Goal: Task Accomplishment & Management: Manage account settings

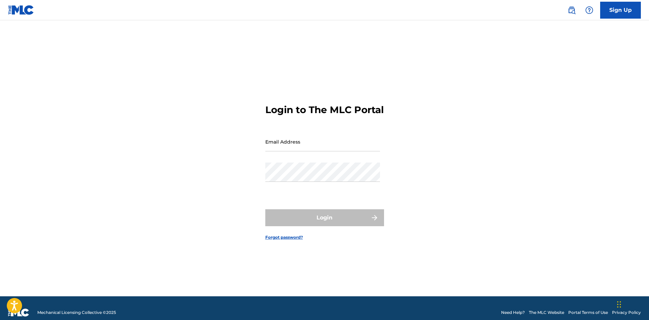
click at [608, 8] on link "Sign Up" at bounding box center [620, 10] width 41 height 17
drag, startPoint x: 284, startPoint y: 162, endPoint x: 288, endPoint y: 159, distance: 5.8
click at [288, 159] on div "Email Address" at bounding box center [322, 147] width 115 height 31
click at [289, 159] on div "Email Address" at bounding box center [322, 147] width 115 height 31
click at [293, 152] on input "Email Address" at bounding box center [322, 141] width 115 height 19
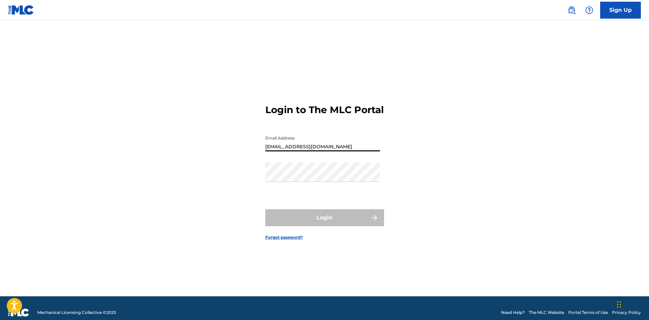
click at [337, 152] on input "[EMAIL_ADDRESS][DOMAIN_NAME]" at bounding box center [322, 141] width 115 height 19
click at [298, 152] on input "[EMAIL_ADDRESS][DOMAIN_NAME]" at bounding box center [322, 141] width 115 height 19
type input "[EMAIL_ADDRESS][DOMAIN_NAME]"
click at [301, 163] on div "Email Address [EMAIL_ADDRESS][DOMAIN_NAME]" at bounding box center [322, 147] width 115 height 31
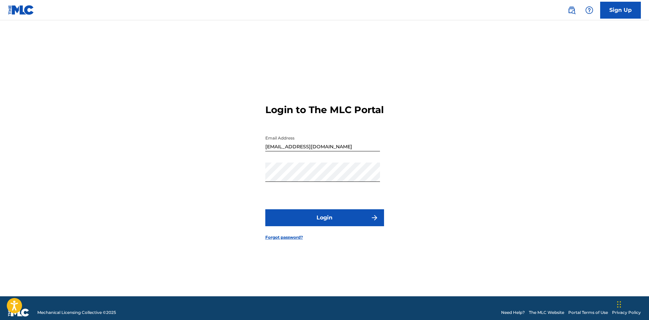
click at [336, 221] on button "Login" at bounding box center [324, 218] width 119 height 17
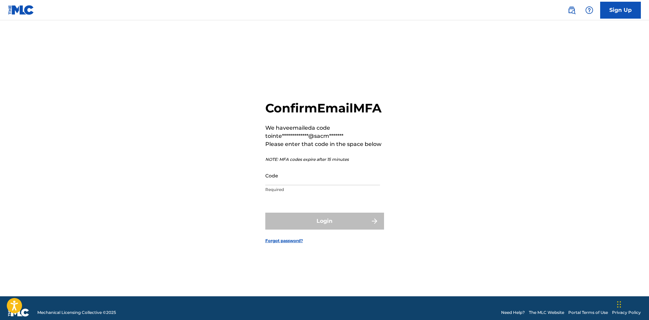
click at [321, 185] on input "Code" at bounding box center [322, 175] width 115 height 19
paste input "465513"
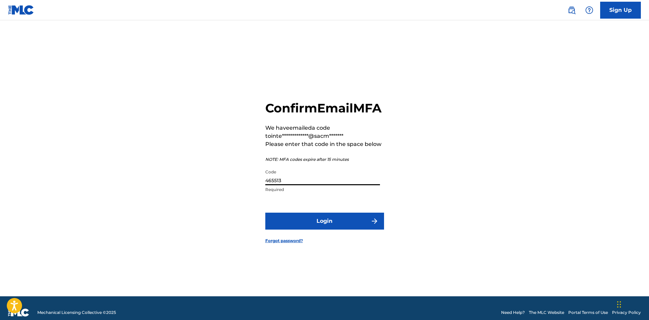
type input "465513"
click at [328, 229] on button "Login" at bounding box center [324, 221] width 119 height 17
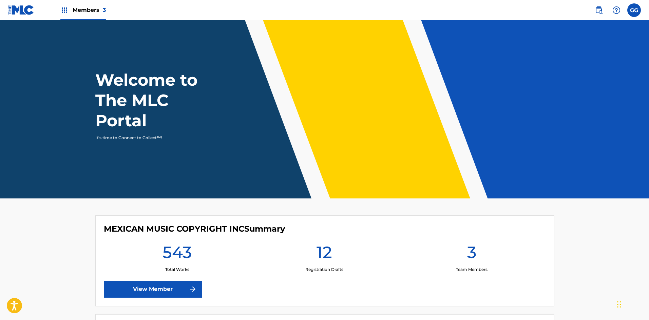
click at [545, 153] on header "Welcome to The MLC Portal It's time to Connect to Collect™!" at bounding box center [324, 109] width 649 height 178
click at [65, 14] on img at bounding box center [64, 10] width 8 height 8
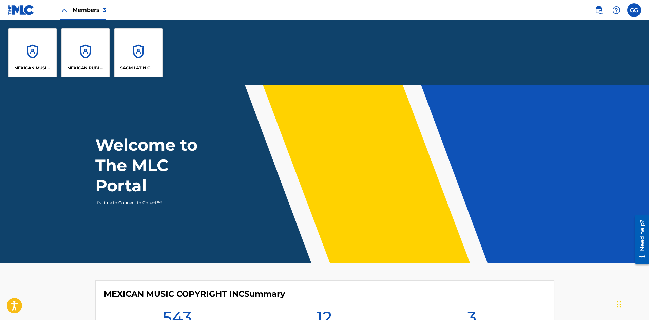
click at [40, 54] on div "MEXICAN MUSIC COPYRIGHT INC" at bounding box center [32, 52] width 49 height 49
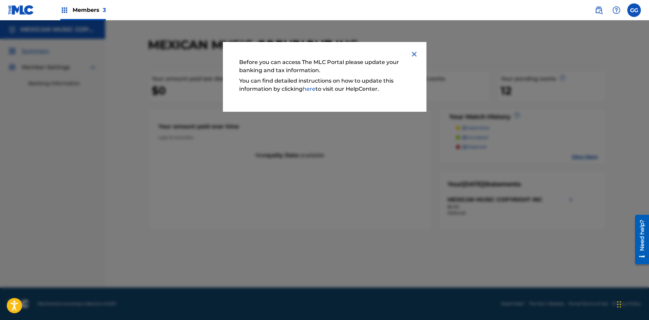
click at [308, 89] on link "here" at bounding box center [308, 89] width 13 height 6
click at [419, 51] on div "Before you can access The MLC Portal please update your banking and tax informa…" at bounding box center [324, 77] width 203 height 70
click at [413, 55] on img at bounding box center [414, 54] width 8 height 8
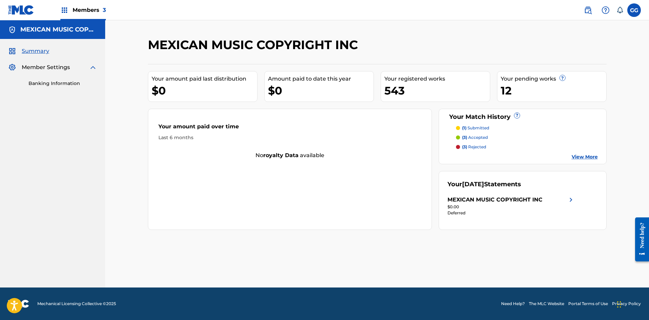
click at [52, 83] on link "Banking Information" at bounding box center [62, 83] width 68 height 7
